Goal: Use online tool/utility: Utilize a website feature to perform a specific function

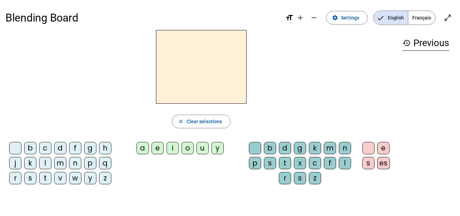
click at [59, 145] on div "d" at bounding box center [60, 148] width 12 height 12
click at [203, 146] on div "u" at bounding box center [203, 148] width 12 height 12
click at [43, 176] on div "t" at bounding box center [45, 178] width 12 height 12
click at [144, 149] on div "a" at bounding box center [143, 148] width 12 height 12
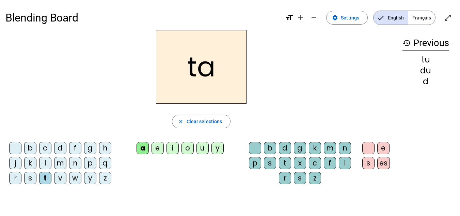
click at [158, 147] on div "e" at bounding box center [158, 148] width 12 height 12
click at [57, 147] on div "d" at bounding box center [60, 148] width 12 height 12
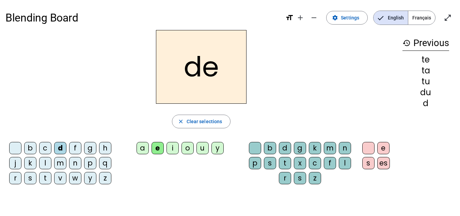
click at [12, 163] on div "j" at bounding box center [15, 163] width 12 height 12
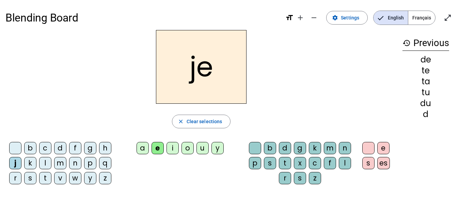
click at [59, 166] on div "m" at bounding box center [60, 163] width 12 height 12
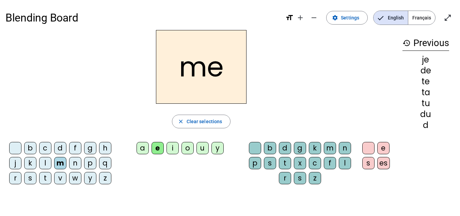
click at [140, 147] on div "a" at bounding box center [143, 148] width 12 height 12
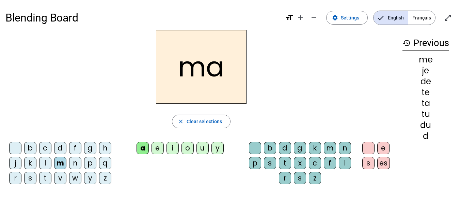
click at [343, 161] on div "l" at bounding box center [345, 163] width 12 height 12
